Goal: Transaction & Acquisition: Purchase product/service

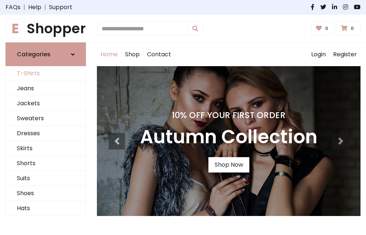
click at [46, 74] on link "T-Shirts" at bounding box center [46, 73] width 80 height 15
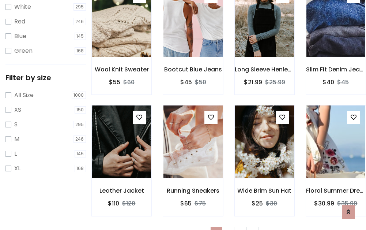
scroll to position [13, 0]
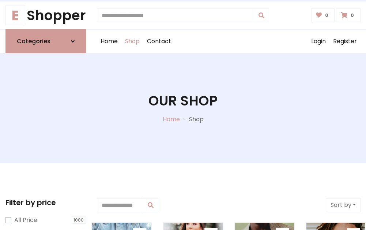
click at [183, 108] on h1 "Our Shop" at bounding box center [182, 100] width 69 height 16
click at [228, 41] on div "Home Shop Contact Log out Login Register" at bounding box center [229, 41] width 264 height 23
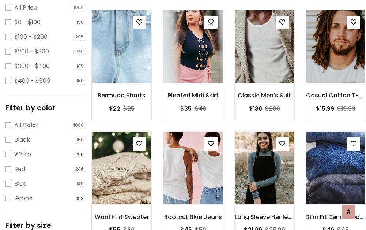
click at [264, 60] on img at bounding box center [264, 46] width 71 height 175
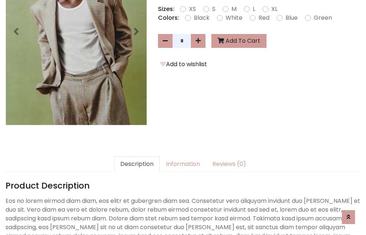
scroll to position [179, 0]
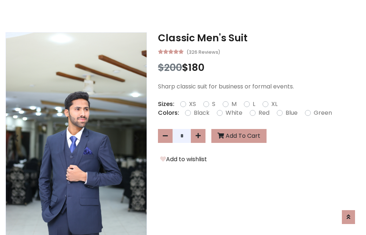
click at [259, 38] on h3 "Classic Men's Suit" at bounding box center [259, 38] width 202 height 12
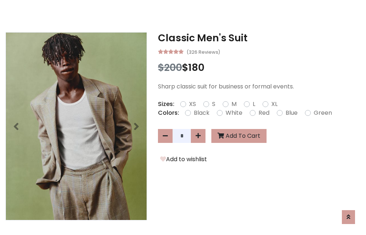
click at [259, 38] on h3 "Classic Men's Suit" at bounding box center [259, 38] width 202 height 12
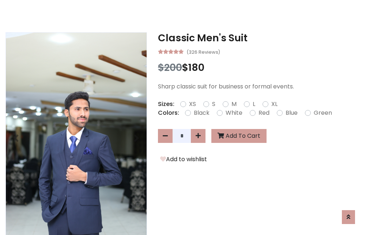
click at [259, 38] on h3 "Classic Men's Suit" at bounding box center [259, 38] width 202 height 12
